Goal: Transaction & Acquisition: Book appointment/travel/reservation

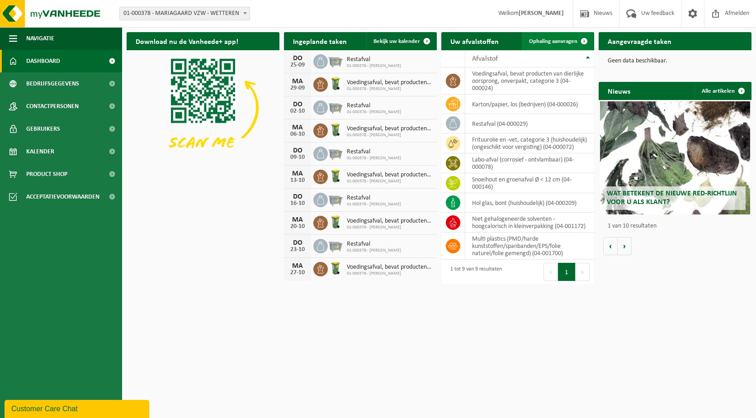
click at [568, 41] on span "Ophaling aanvragen" at bounding box center [553, 41] width 48 height 6
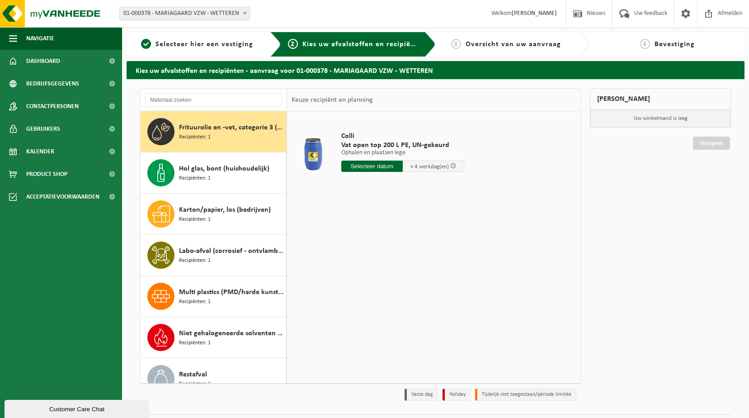
click at [196, 139] on span "Recipiënten: 1" at bounding box center [195, 137] width 32 height 9
click at [373, 165] on input "text" at bounding box center [371, 165] width 61 height 11
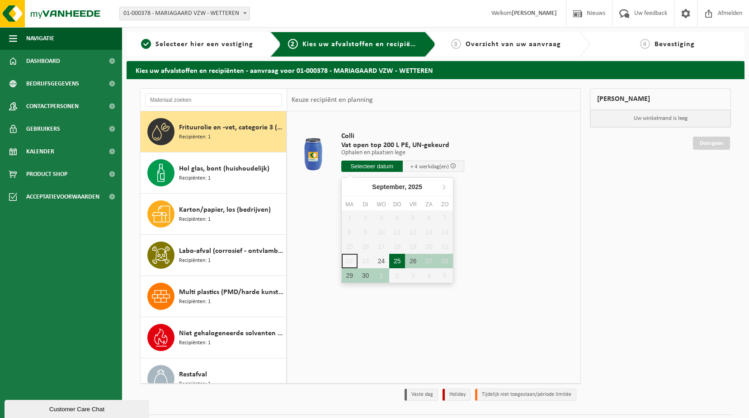
click at [399, 263] on div "25" at bounding box center [397, 261] width 16 height 14
type input "Van 2025-09-25"
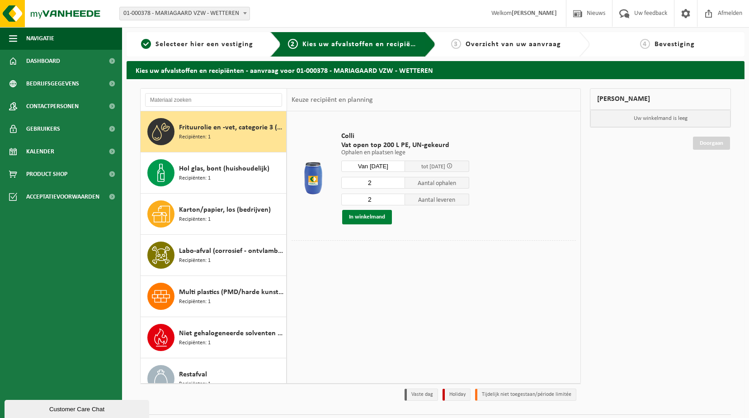
click at [385, 220] on button "In winkelmand" at bounding box center [367, 217] width 50 height 14
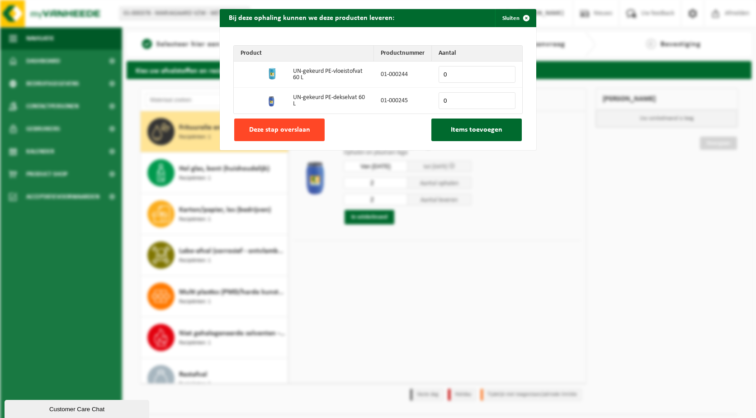
click at [302, 134] on button "Deze stap overslaan" at bounding box center [279, 129] width 90 height 23
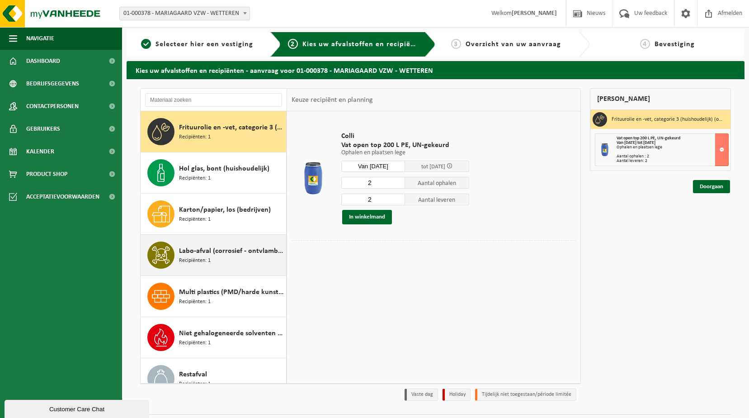
click at [209, 267] on div "Labo-afval (corrosief - ontvlambaar) Recipiënten: 1" at bounding box center [231, 254] width 105 height 27
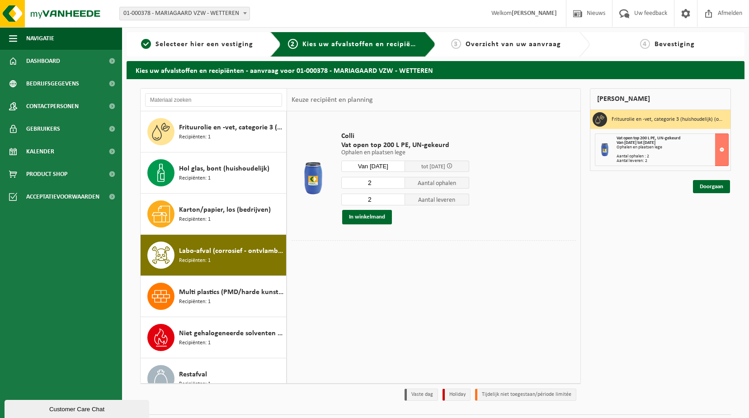
scroll to position [98, 0]
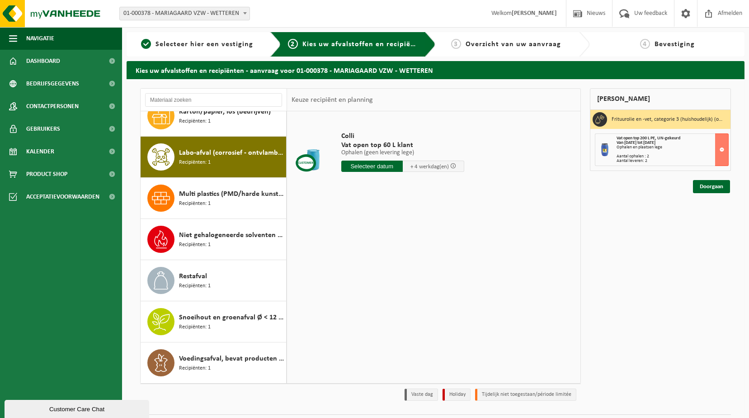
click at [368, 165] on input "text" at bounding box center [371, 165] width 61 height 11
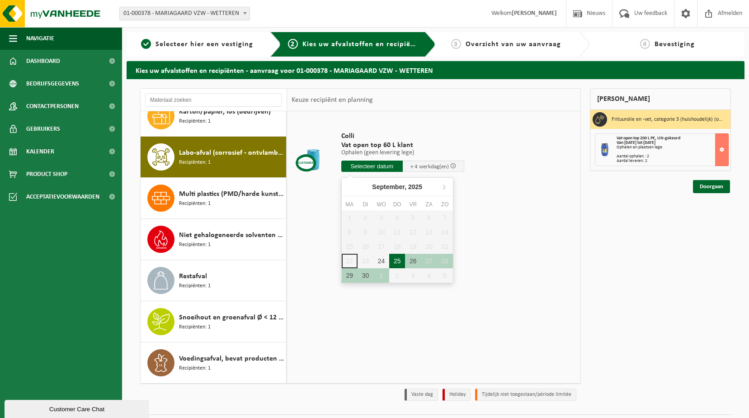
click at [396, 265] on div "25" at bounding box center [397, 261] width 16 height 14
type input "Van 2025-09-25"
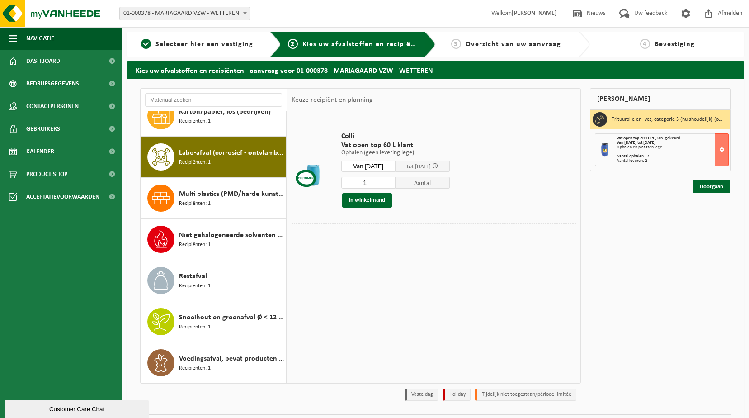
click at [395, 184] on input "1" at bounding box center [368, 183] width 54 height 12
drag, startPoint x: 393, startPoint y: 186, endPoint x: 400, endPoint y: 185, distance: 7.8
click at [393, 186] on input "1" at bounding box center [368, 183] width 54 height 12
click at [395, 184] on input "1" at bounding box center [368, 183] width 54 height 12
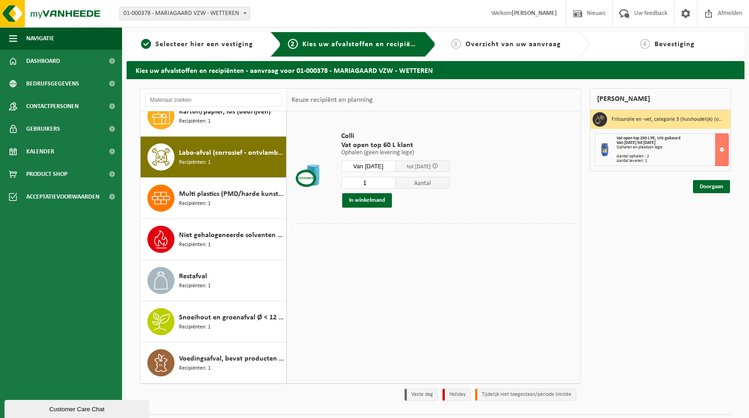
click at [395, 184] on input "1" at bounding box center [368, 183] width 54 height 12
click at [395, 185] on input "1" at bounding box center [368, 183] width 54 height 12
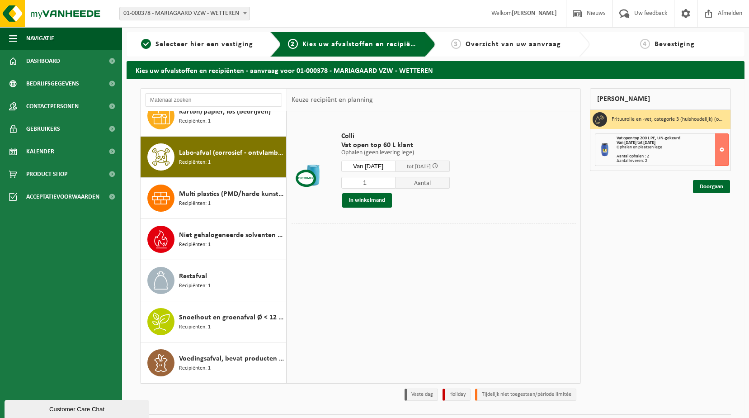
click at [395, 185] on input "1" at bounding box center [368, 183] width 54 height 12
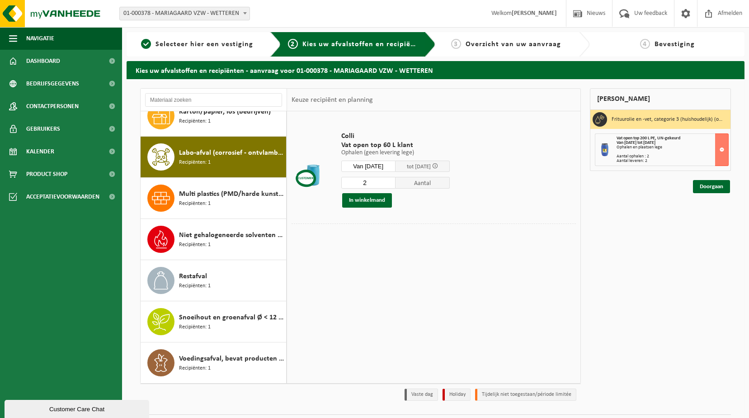
click at [395, 180] on input "2" at bounding box center [368, 183] width 54 height 12
type input "1"
click at [395, 186] on input "1" at bounding box center [368, 183] width 54 height 12
click at [372, 200] on button "In winkelmand" at bounding box center [367, 200] width 50 height 14
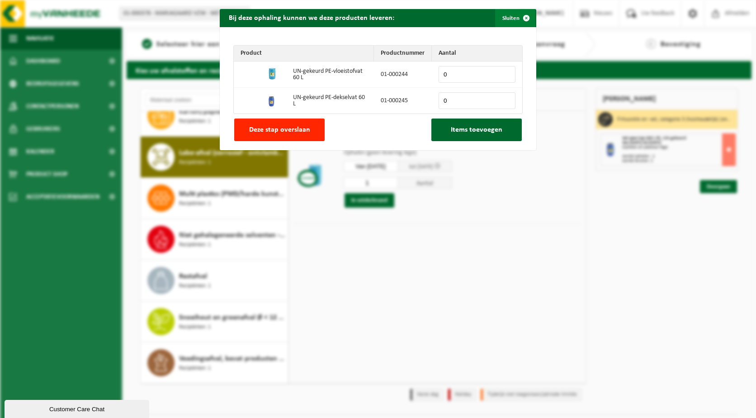
click at [525, 19] on span "button" at bounding box center [526, 18] width 18 height 18
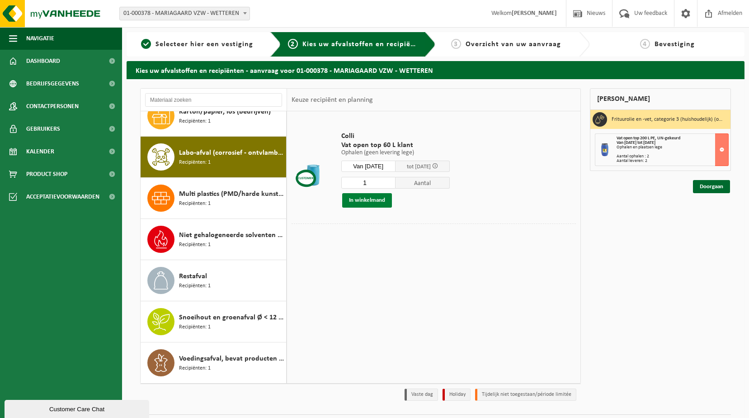
click at [370, 203] on button "In winkelmand" at bounding box center [367, 200] width 50 height 14
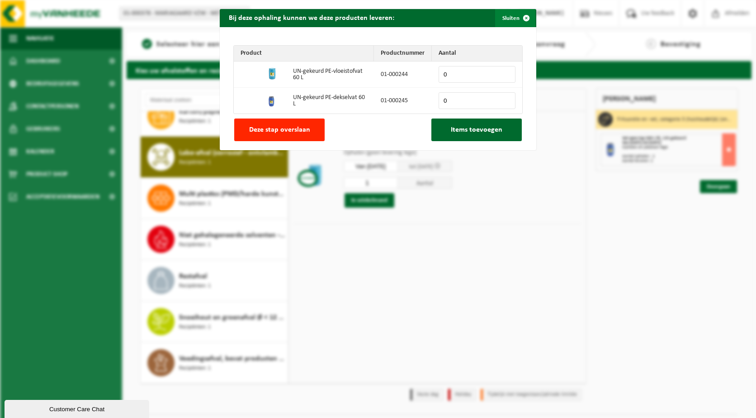
click at [522, 19] on span "button" at bounding box center [526, 18] width 18 height 18
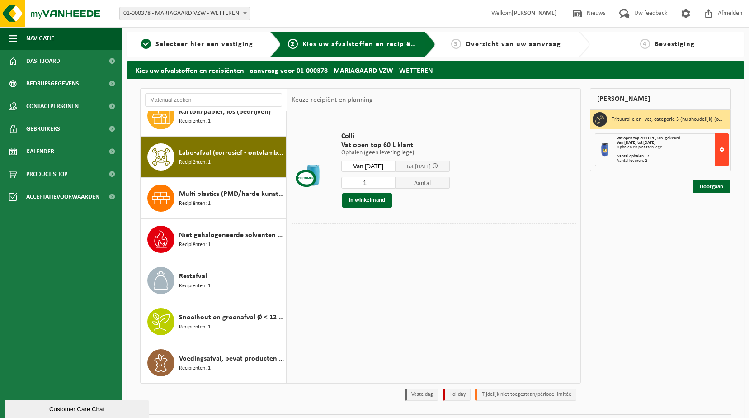
click at [718, 147] on button at bounding box center [722, 149] width 14 height 33
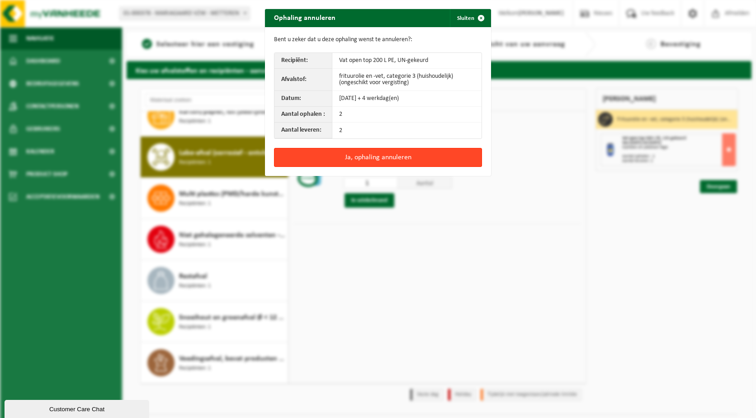
click at [379, 159] on button "Ja, ophaling annuleren" at bounding box center [378, 157] width 208 height 19
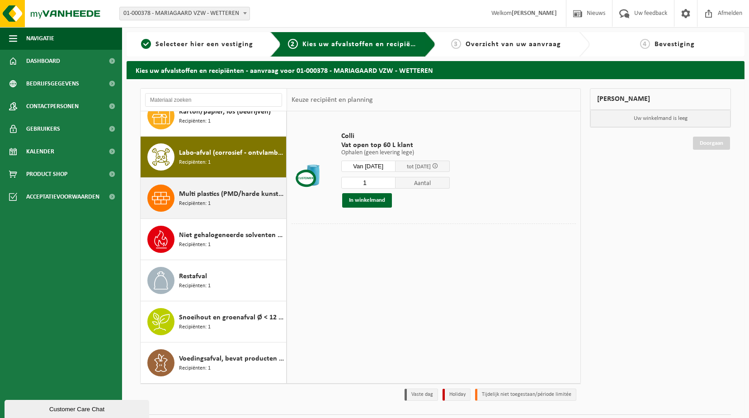
click at [191, 185] on div "Multi plastics (PMD/harde kunststoffen/spanbanden/EPS/folie naturel/folie gemen…" at bounding box center [231, 197] width 105 height 27
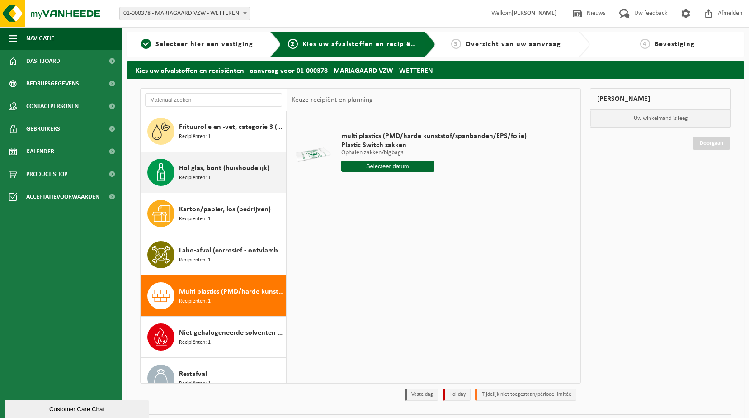
scroll to position [0, 0]
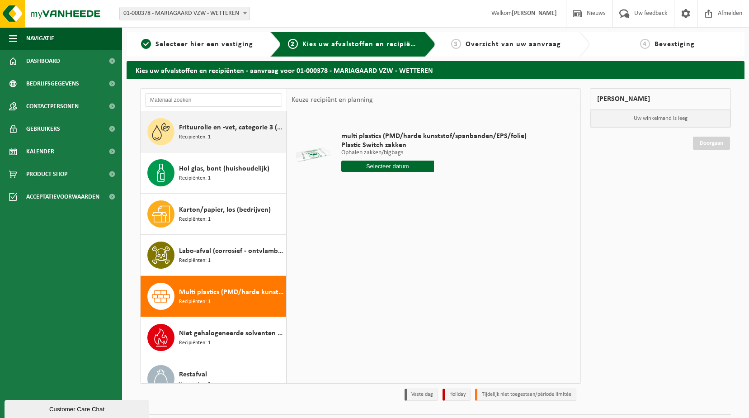
click at [222, 134] on div "Frituurolie en -vet, categorie 3 (huishoudelijk) (ongeschikt voor vergisting) R…" at bounding box center [231, 131] width 105 height 27
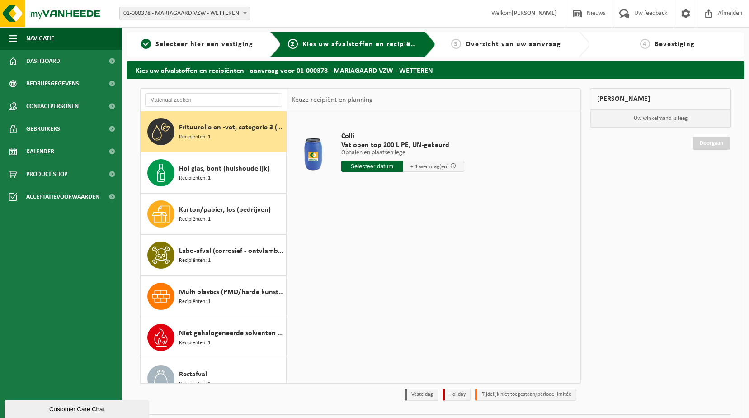
click at [379, 165] on input "text" at bounding box center [371, 165] width 61 height 11
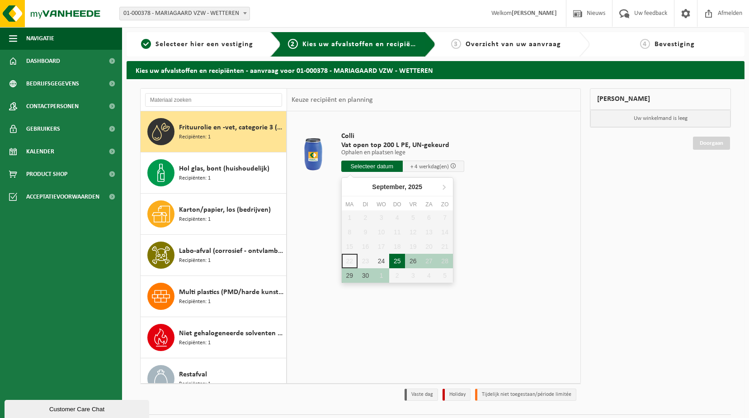
click at [395, 263] on div "25" at bounding box center [397, 261] width 16 height 14
type input "Van 2025-09-25"
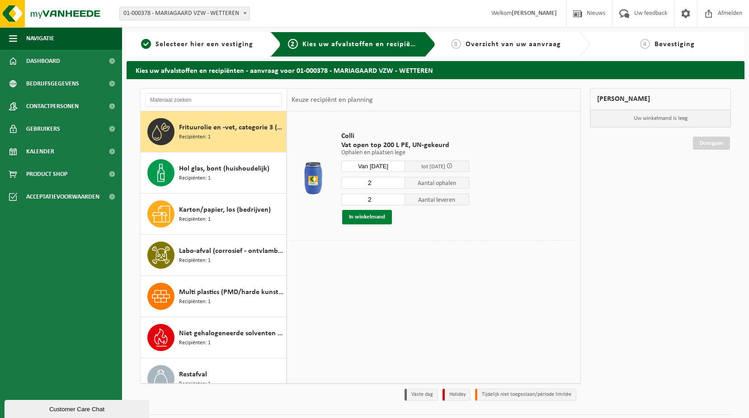
click at [368, 217] on button "In winkelmand" at bounding box center [367, 217] width 50 height 14
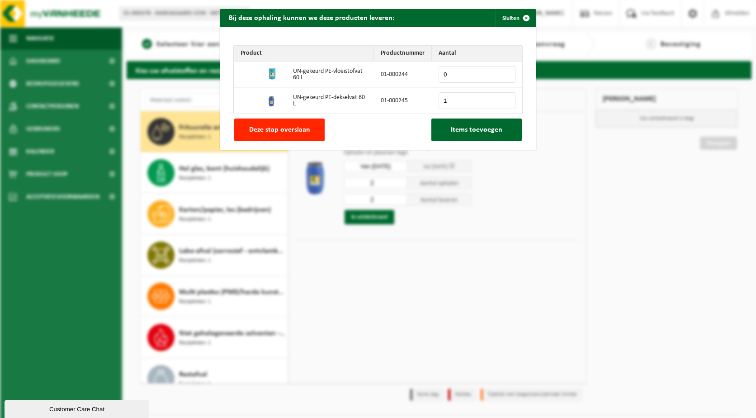
click at [506, 99] on input "1" at bounding box center [476, 100] width 77 height 17
click at [505, 99] on input "2" at bounding box center [476, 100] width 77 height 17
type input "3"
click at [505, 99] on input "3" at bounding box center [476, 100] width 77 height 17
click at [495, 131] on span "Items toevoegen" at bounding box center [477, 129] width 52 height 7
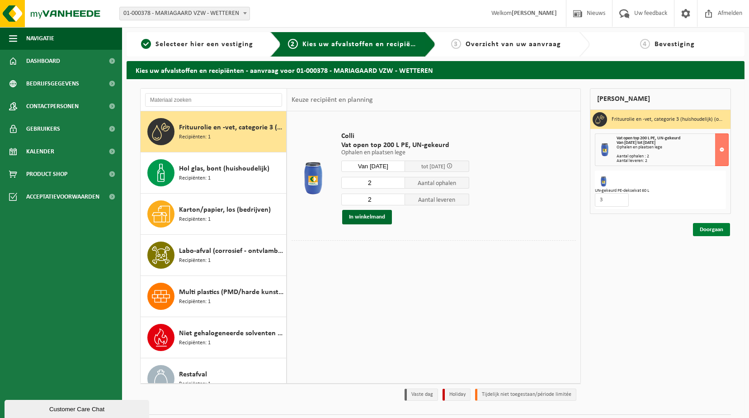
click at [720, 228] on link "Doorgaan" at bounding box center [711, 229] width 37 height 13
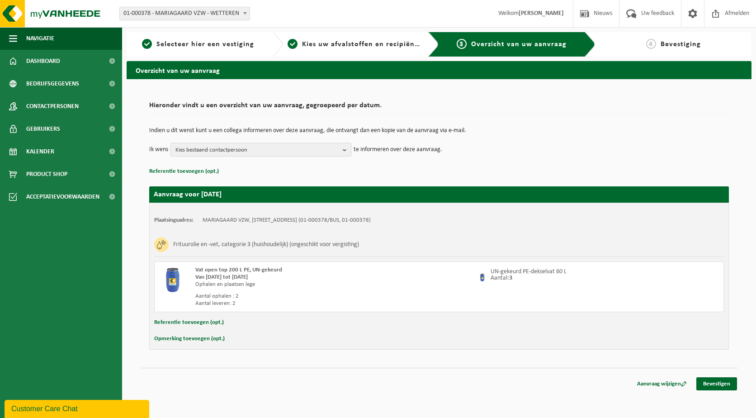
click at [279, 155] on span "Kies bestaand contactpersoon" at bounding box center [257, 150] width 164 height 14
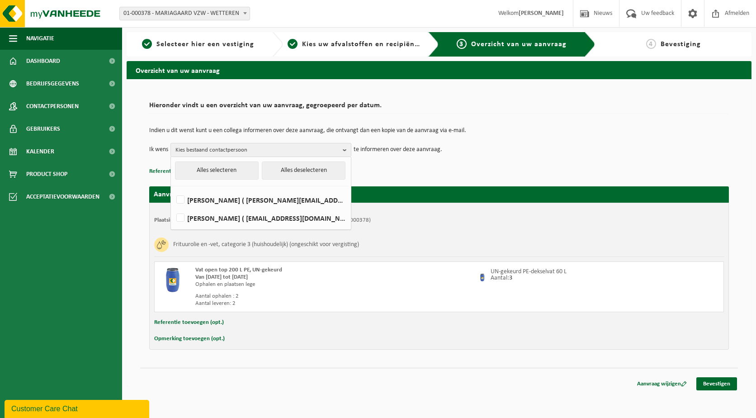
click at [508, 144] on td "Ik wens Kies bestaand contactpersoon Alles selecteren Alles deselecteren THOMAS…" at bounding box center [438, 150] width 579 height 14
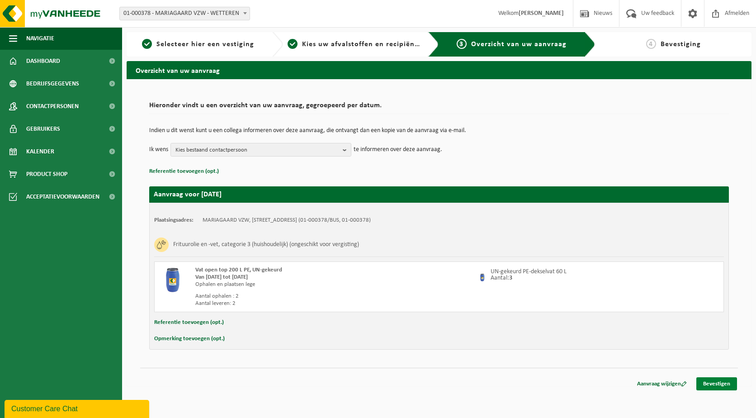
click at [714, 381] on link "Bevestigen" at bounding box center [716, 383] width 41 height 13
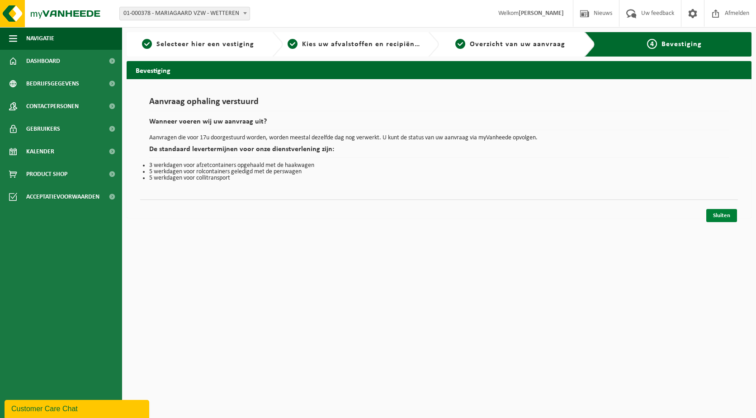
click at [722, 213] on link "Sluiten" at bounding box center [721, 215] width 31 height 13
